Goal: Task Accomplishment & Management: Use online tool/utility

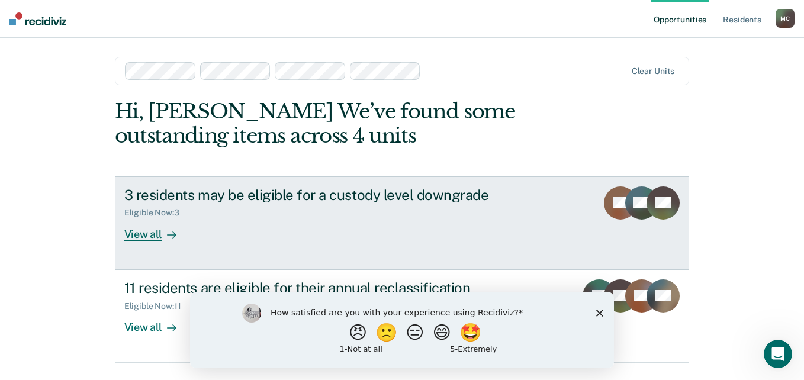
click at [142, 233] on div "View all" at bounding box center [157, 229] width 66 height 23
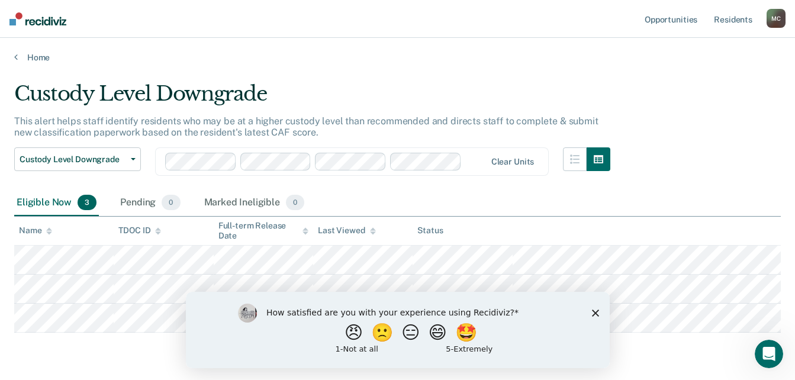
scroll to position [38, 0]
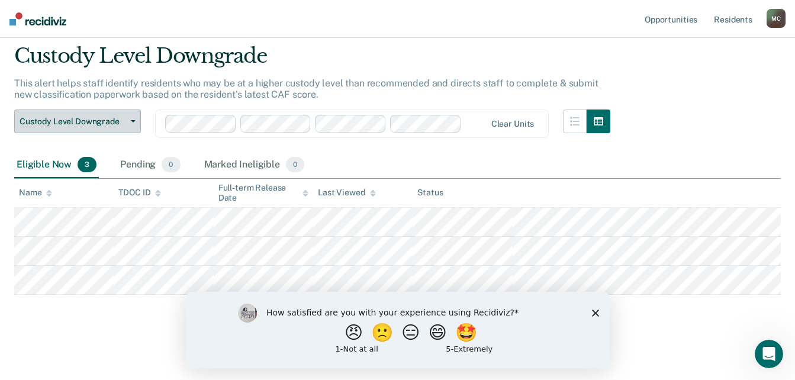
click at [76, 126] on span "Custody Level Downgrade" at bounding box center [73, 122] width 107 height 10
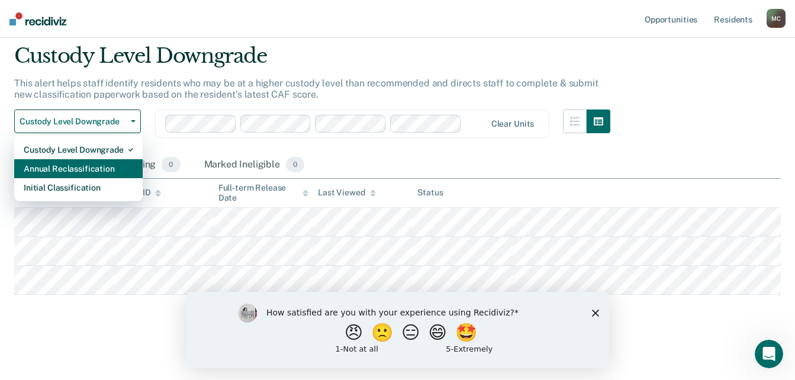
click at [68, 175] on div "Annual Reclassification" at bounding box center [79, 168] width 110 height 19
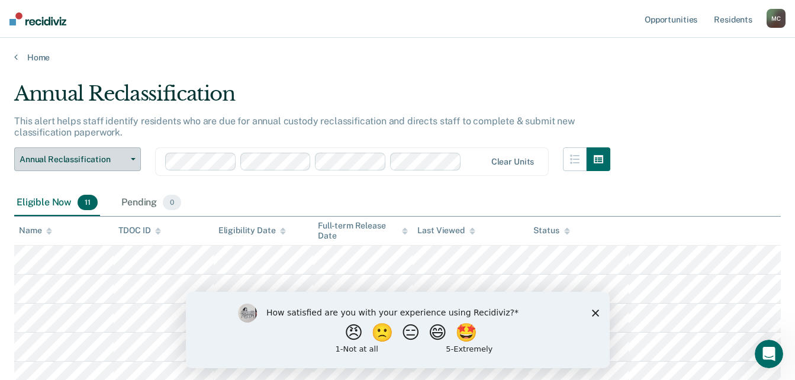
click at [58, 161] on span "Annual Reclassification" at bounding box center [73, 160] width 107 height 10
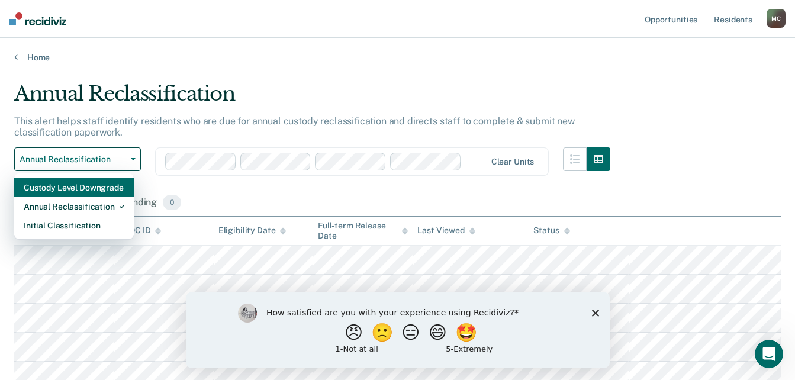
click at [74, 189] on div "Custody Level Downgrade" at bounding box center [74, 187] width 101 height 19
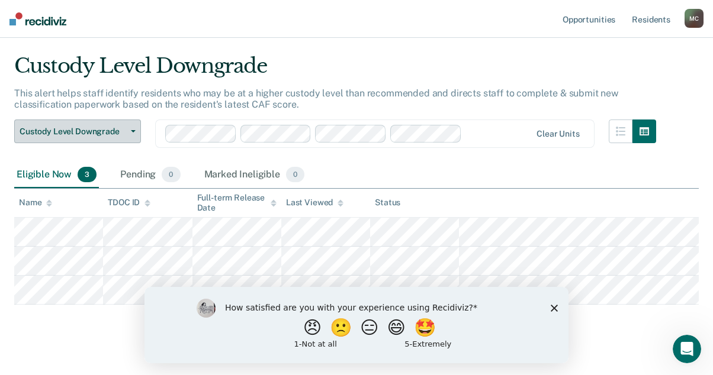
scroll to position [43, 0]
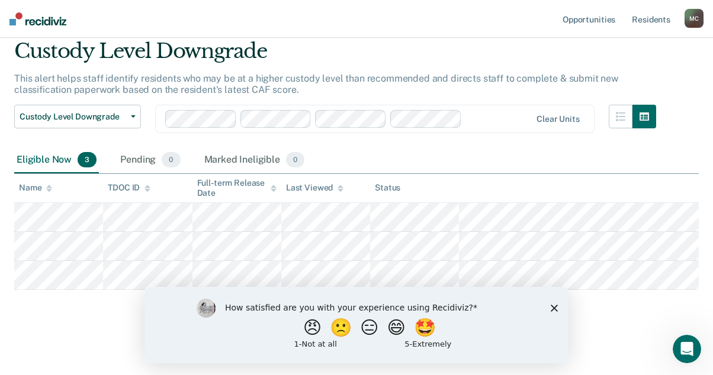
click at [553, 307] on icon "Close survey" at bounding box center [554, 307] width 7 height 7
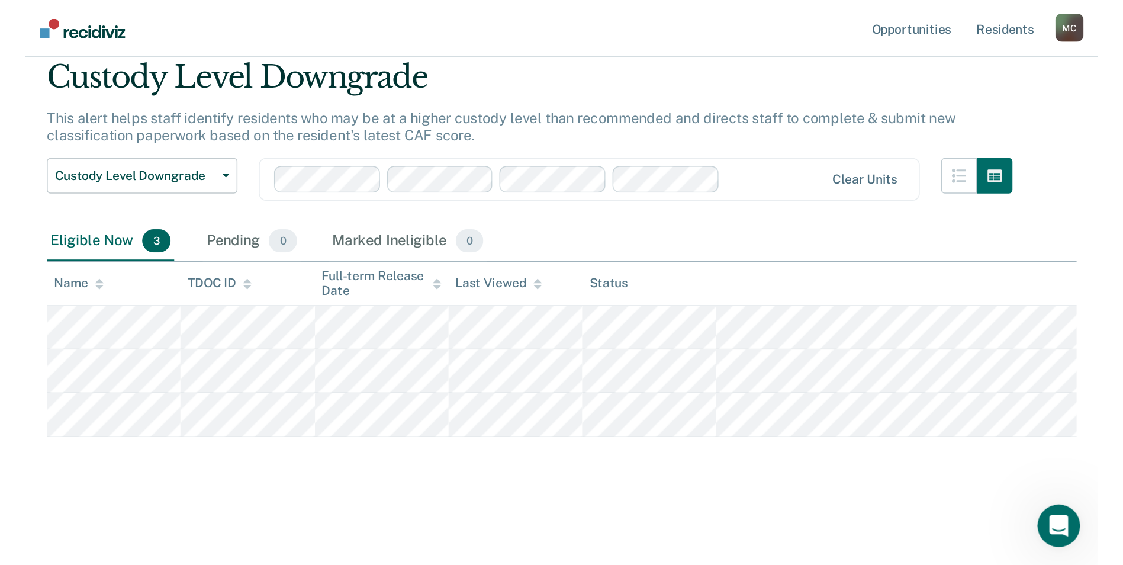
scroll to position [0, 0]
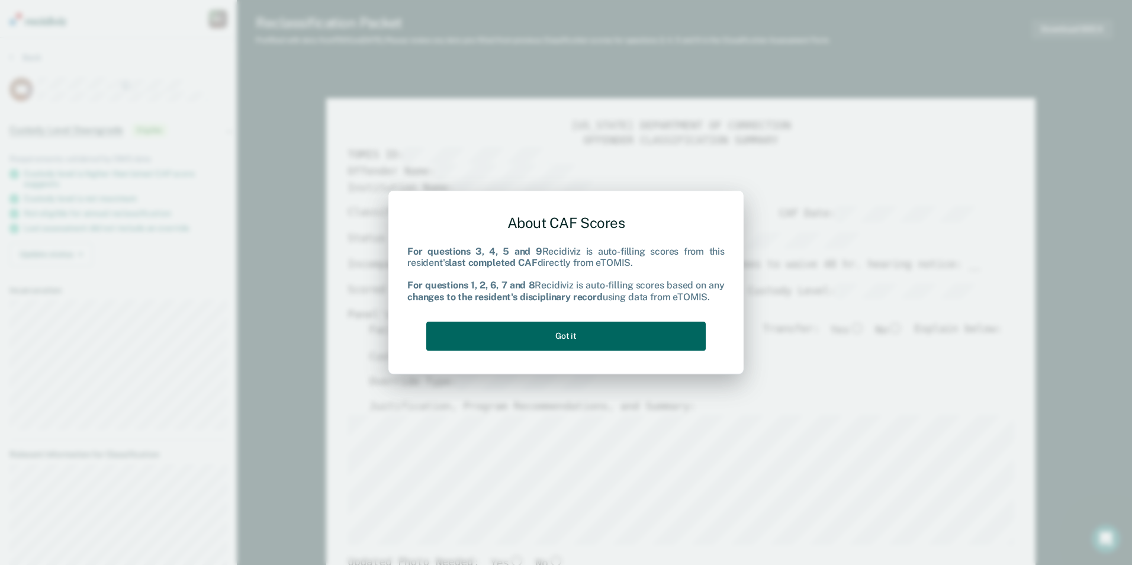
click at [593, 341] on button "Got it" at bounding box center [566, 336] width 280 height 29
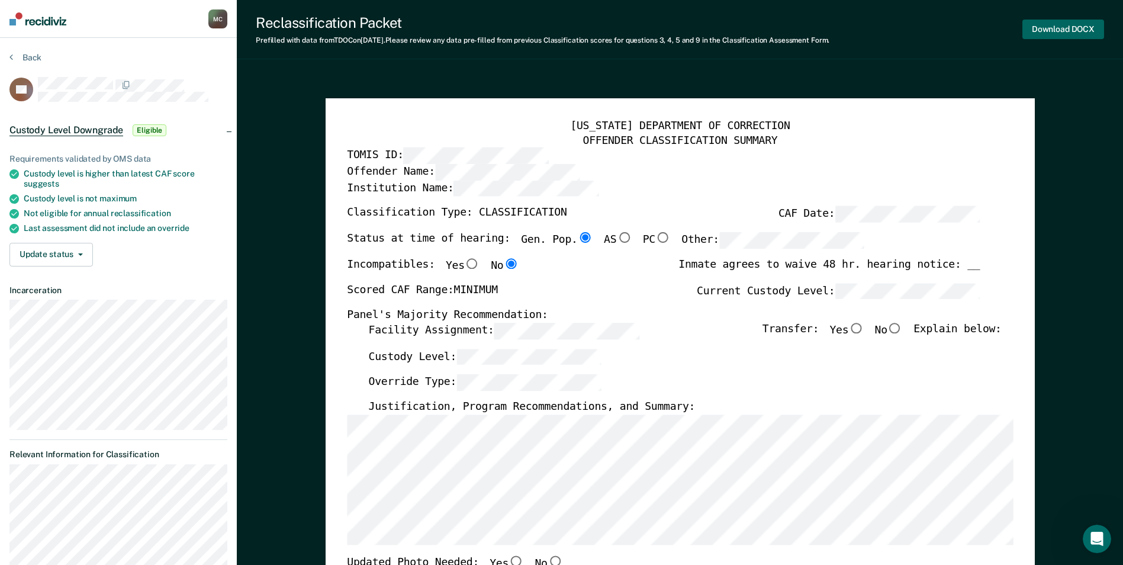
click at [804, 34] on button "Download DOCX" at bounding box center [1064, 30] width 82 height 20
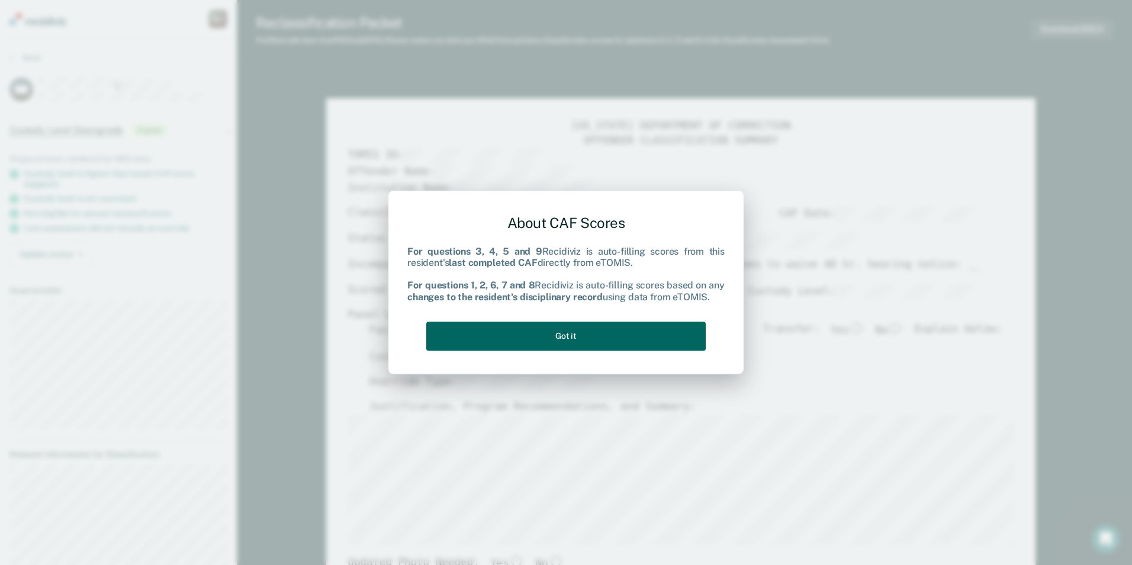
click at [612, 338] on button "Got it" at bounding box center [566, 336] width 280 height 29
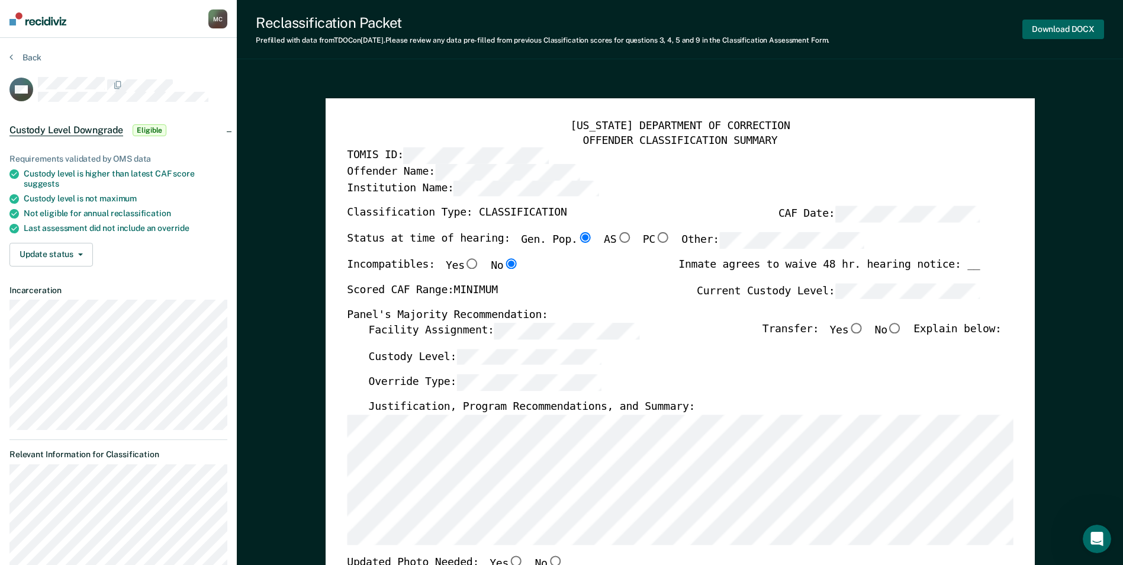
click at [804, 28] on button "Download DOCX" at bounding box center [1064, 30] width 82 height 20
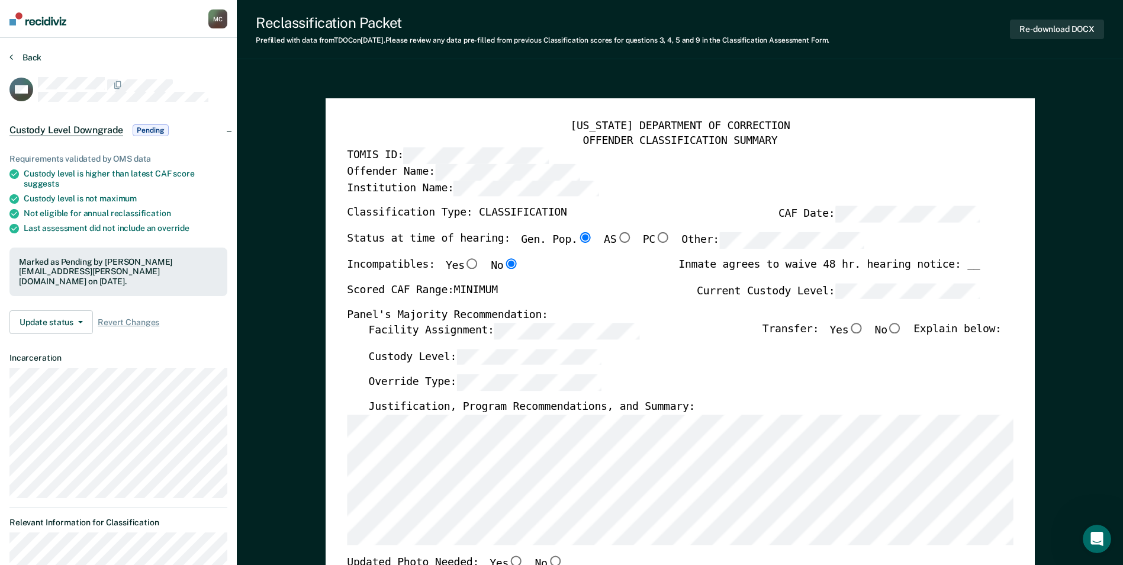
click at [27, 56] on button "Back" at bounding box center [25, 57] width 32 height 11
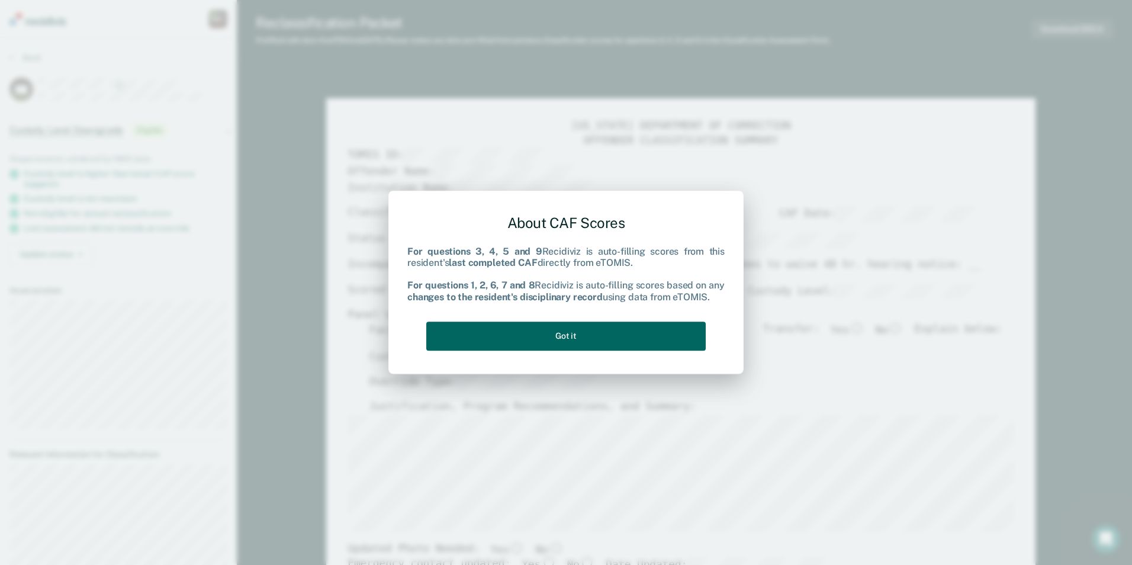
click at [638, 333] on button "Got it" at bounding box center [566, 336] width 280 height 29
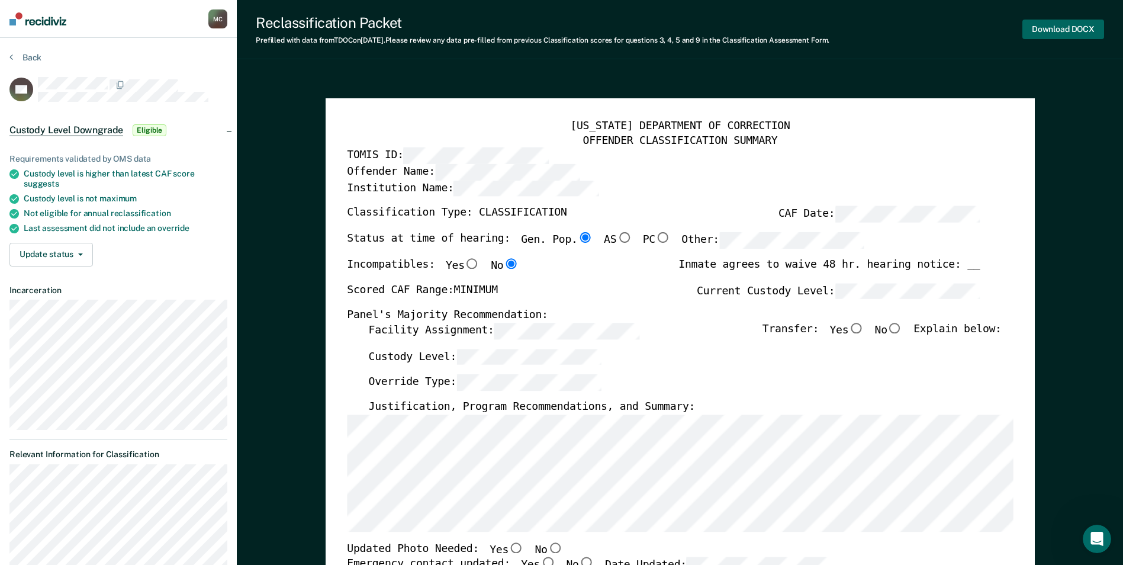
click at [804, 23] on button "Download DOCX" at bounding box center [1064, 30] width 82 height 20
type textarea "x"
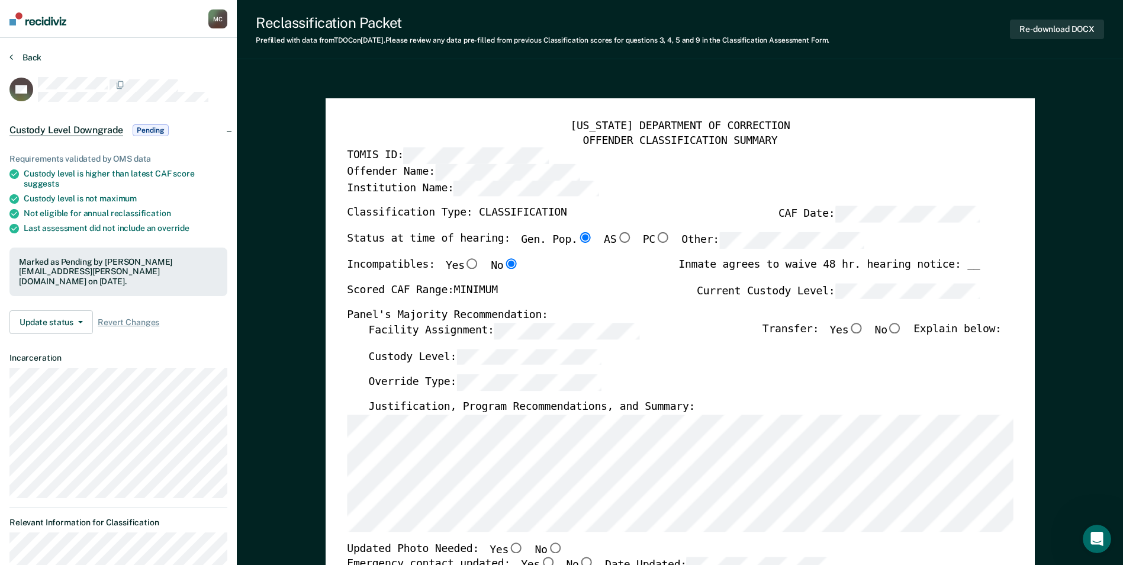
click at [36, 53] on button "Back" at bounding box center [25, 57] width 32 height 11
